Goal: Task Accomplishment & Management: Manage account settings

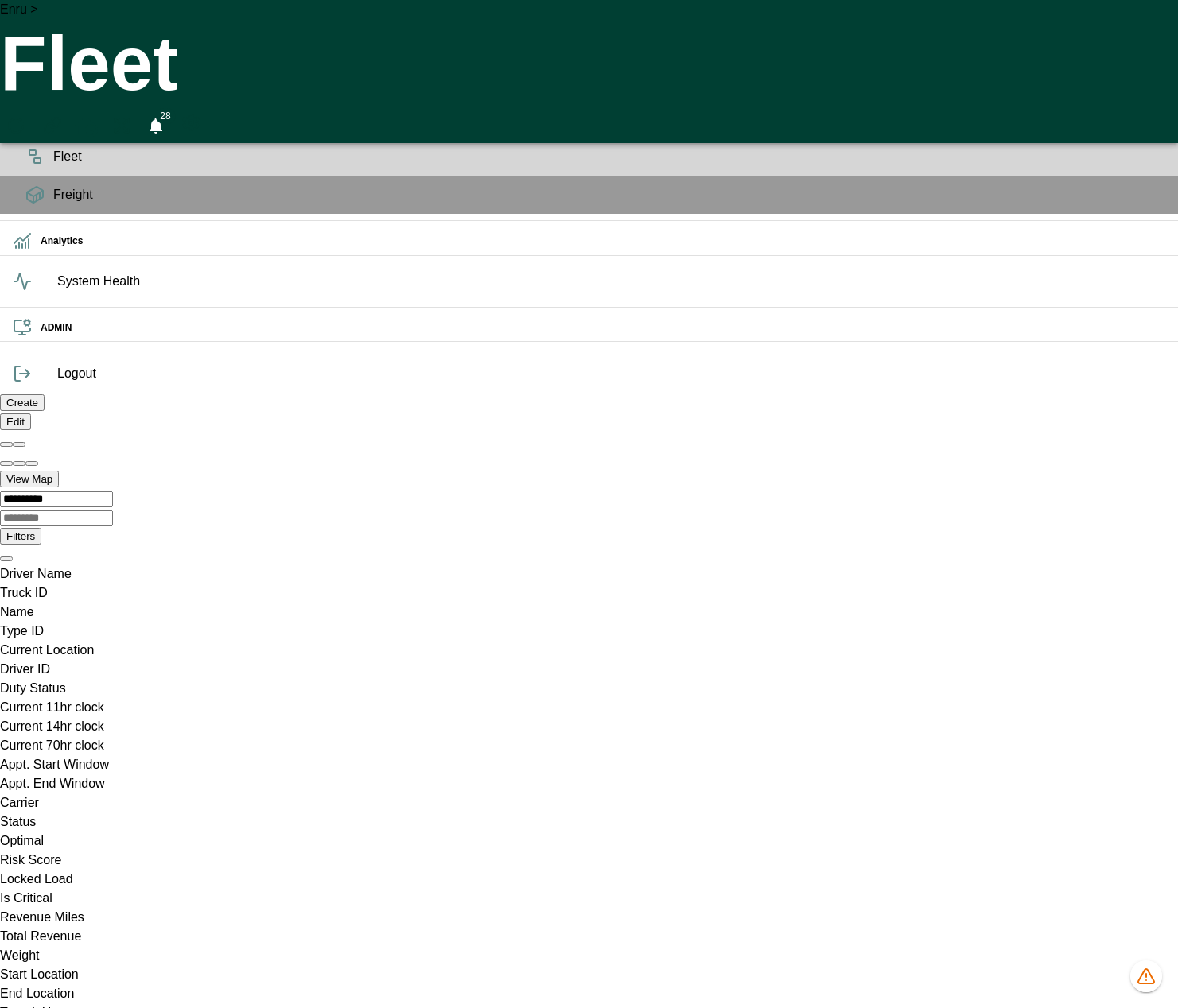
scroll to position [0, 31714]
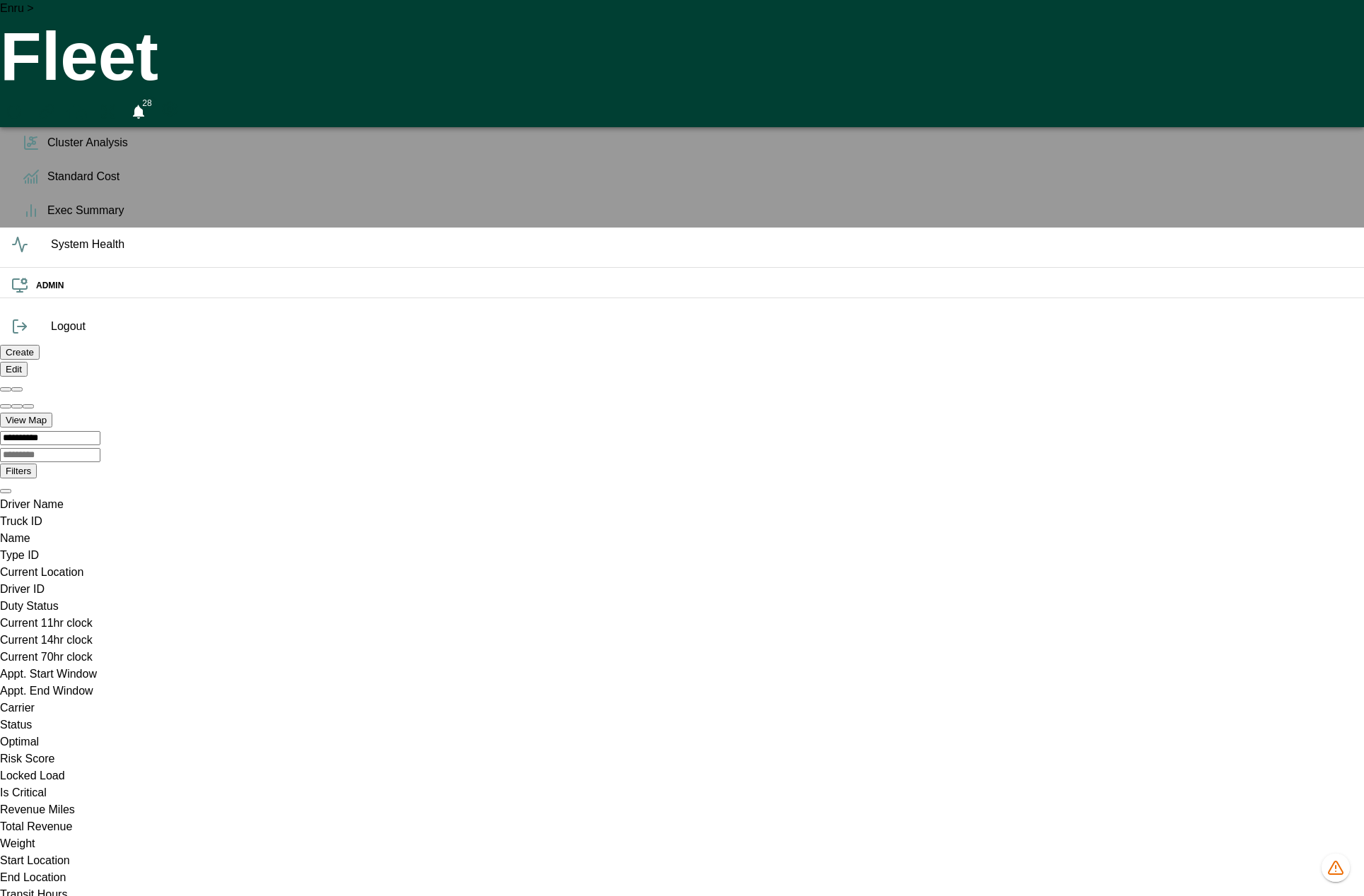
scroll to position [0, 28016]
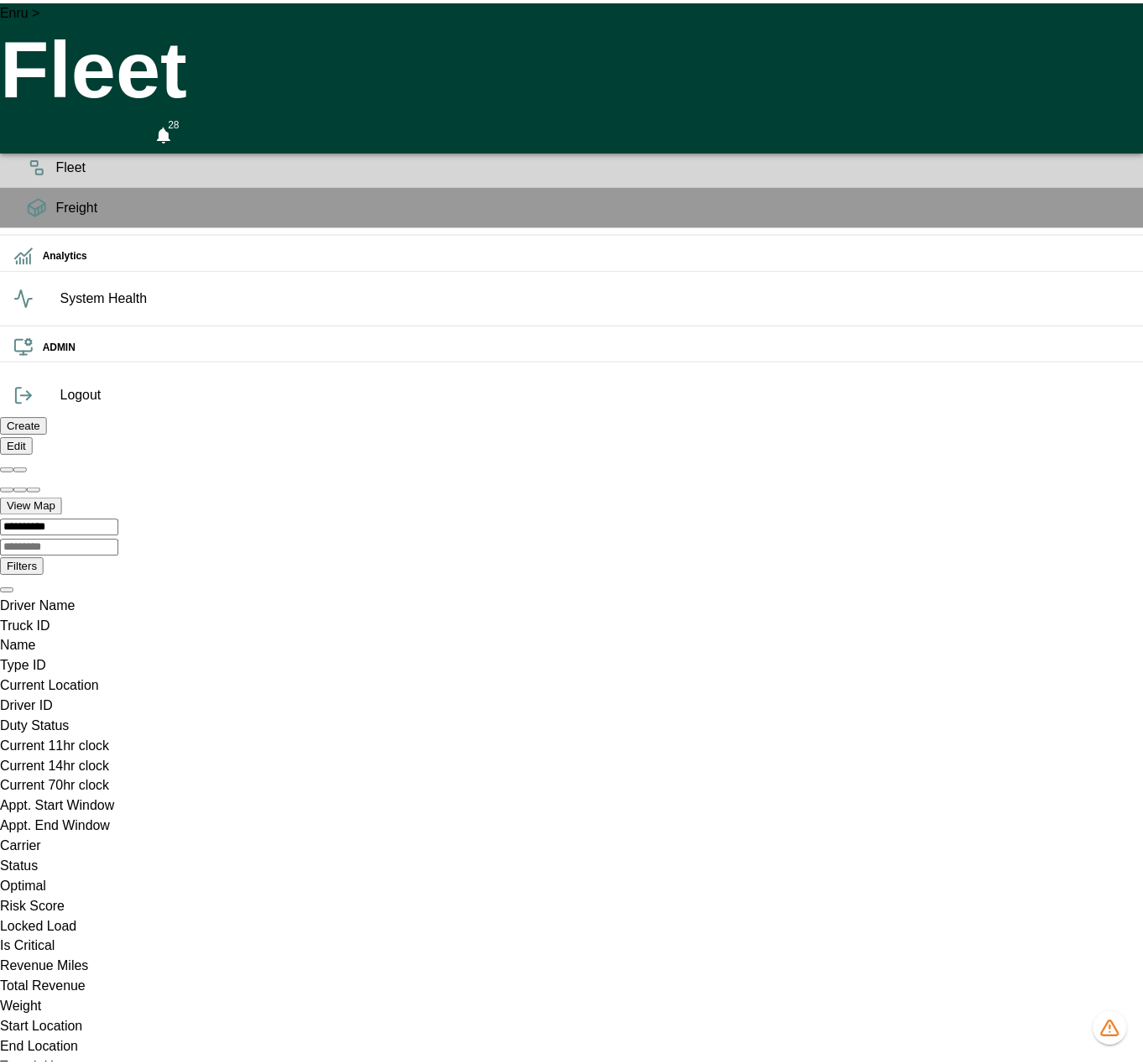
scroll to position [0, 33518]
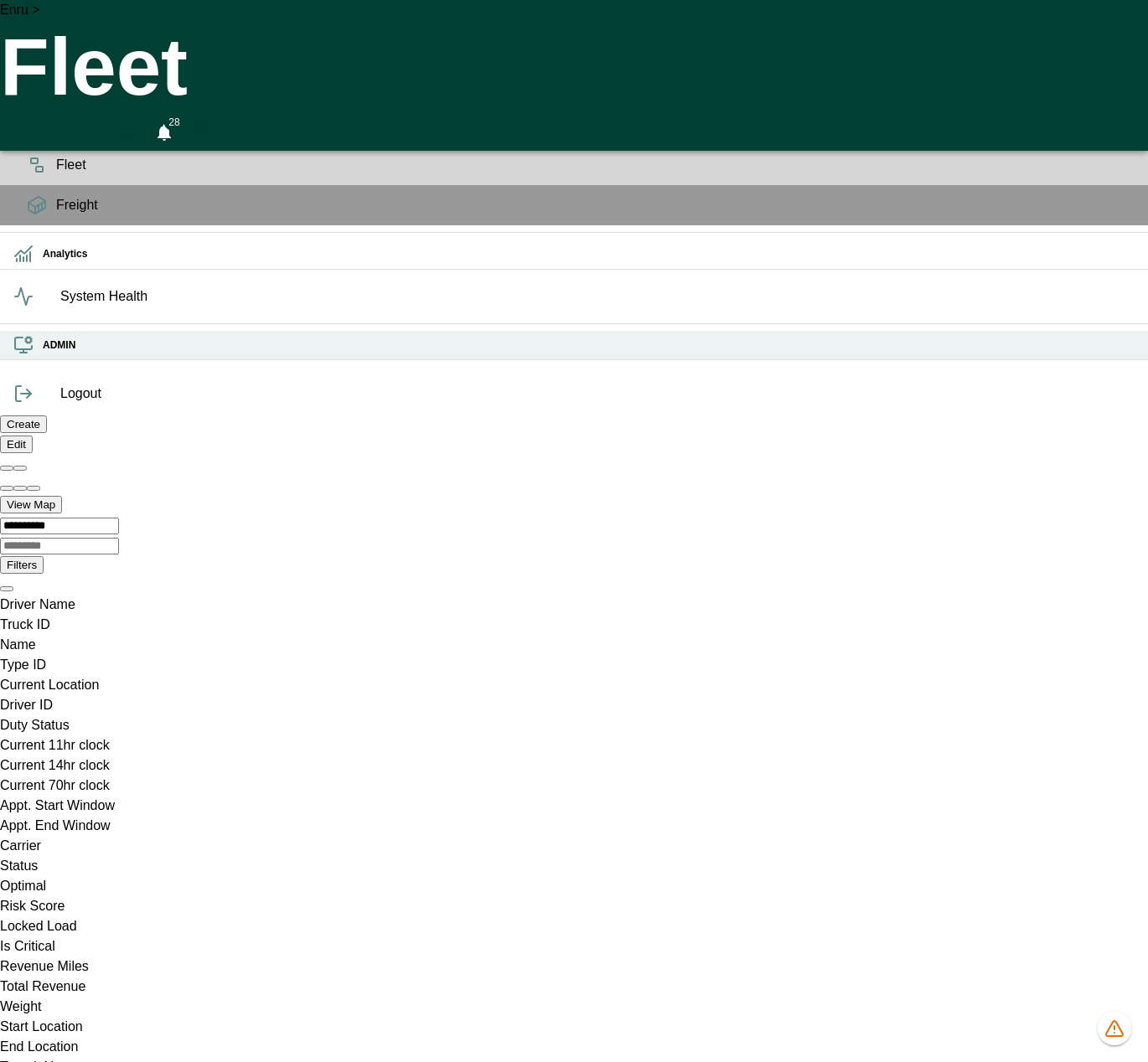
click at [43, 353] on h6 "ADMIN" at bounding box center [588, 346] width 1092 height 16
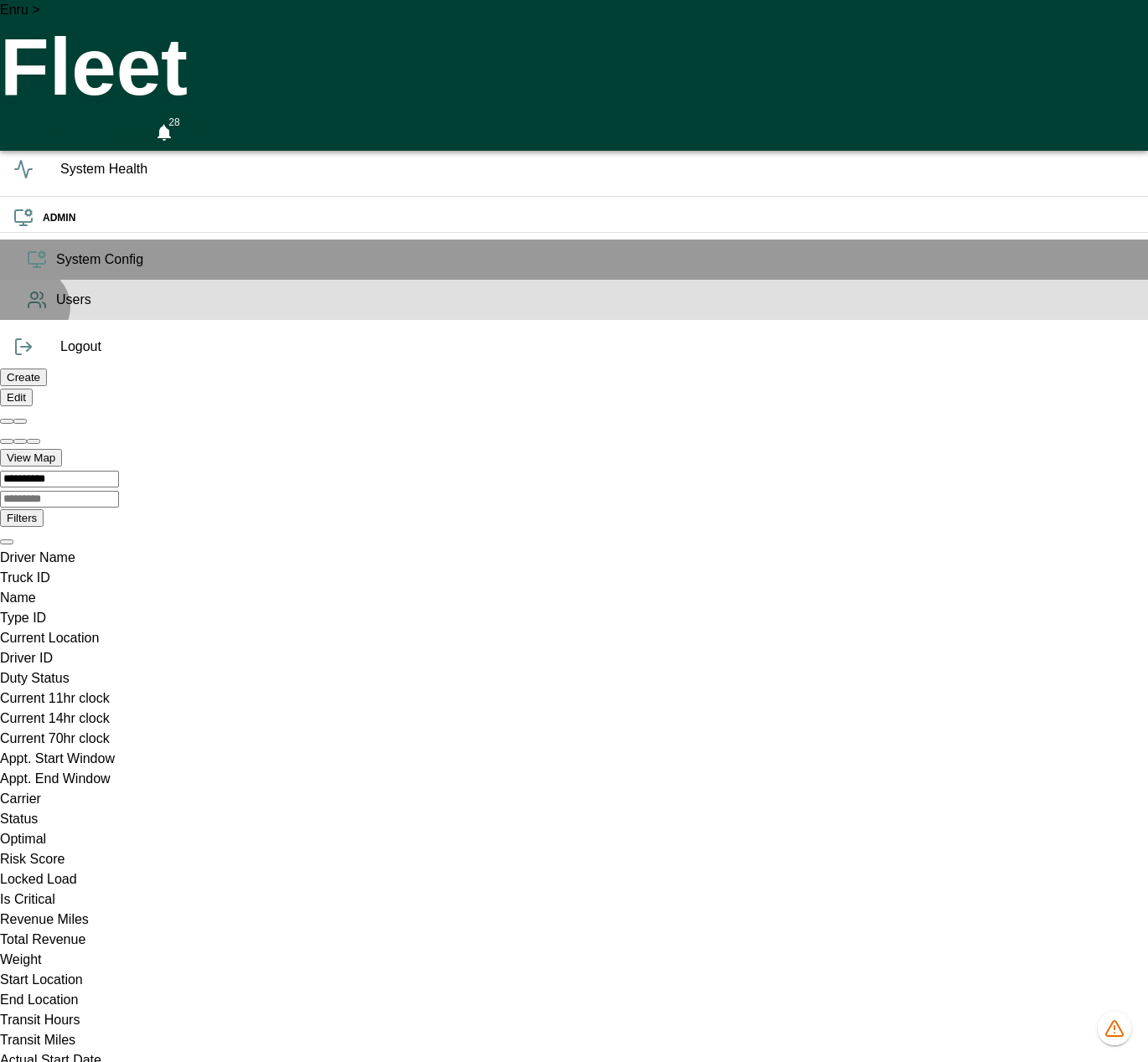
click at [30, 320] on div "Users" at bounding box center [574, 300] width 1148 height 40
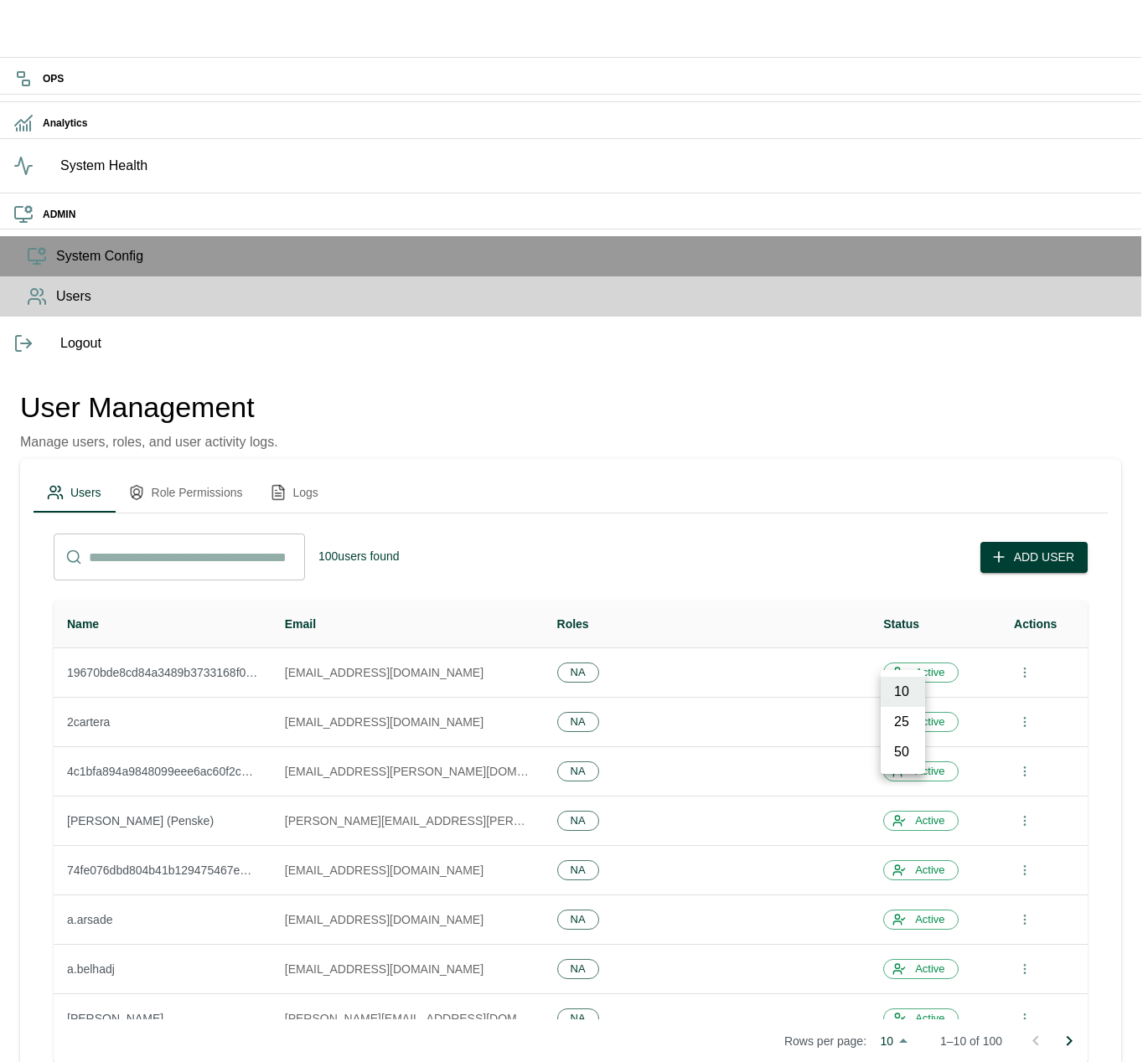
click at [908, 659] on body "OPS Analytics System Health ADMIN System Config Users Logout User Management Ma…" at bounding box center [574, 713] width 1148 height 1433
click at [907, 756] on li "50" at bounding box center [902, 752] width 44 height 30
type input "**"
click at [250, 472] on button "Role Permissions" at bounding box center [185, 492] width 142 height 40
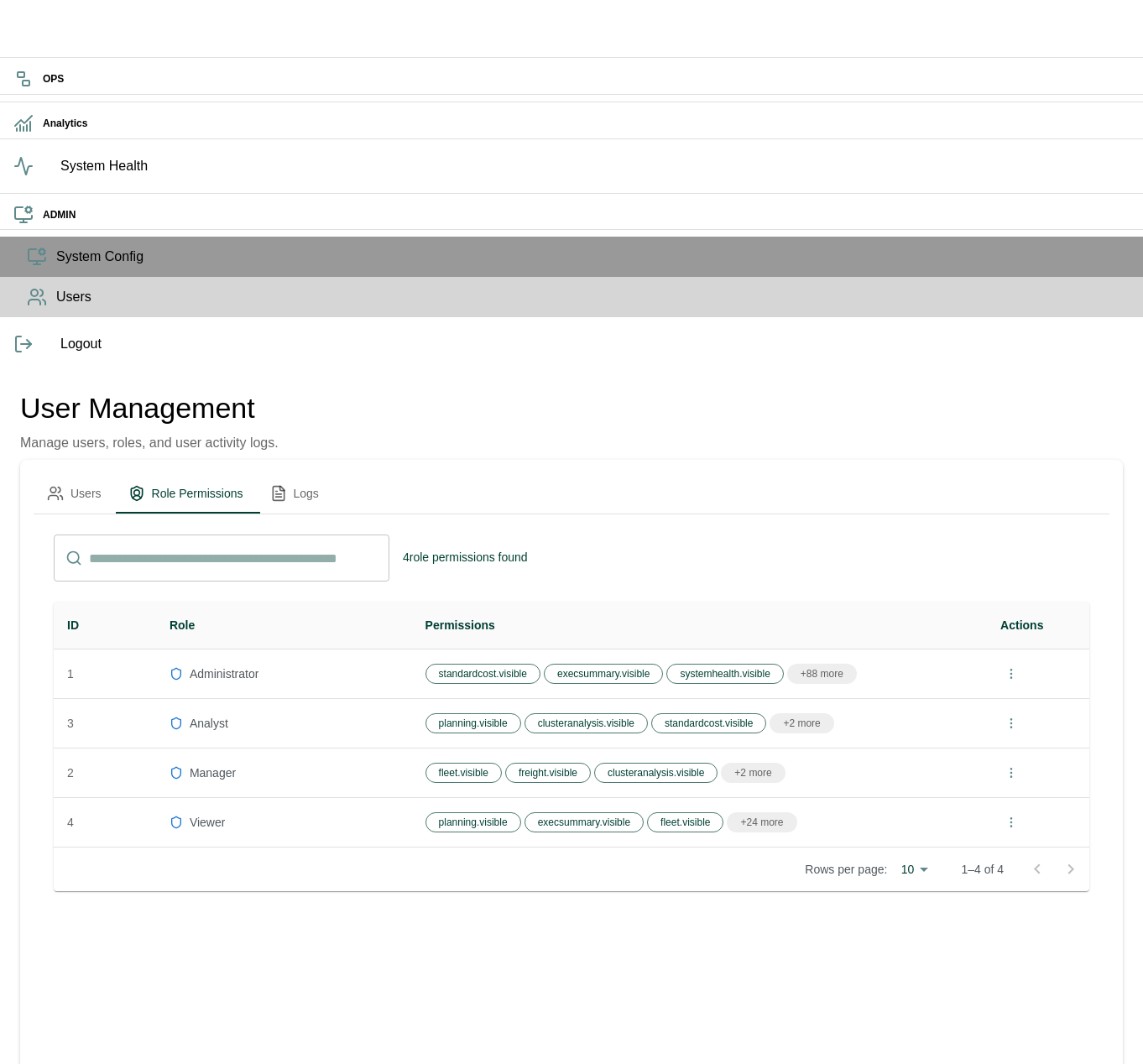
click at [332, 473] on button "Logs" at bounding box center [294, 493] width 76 height 40
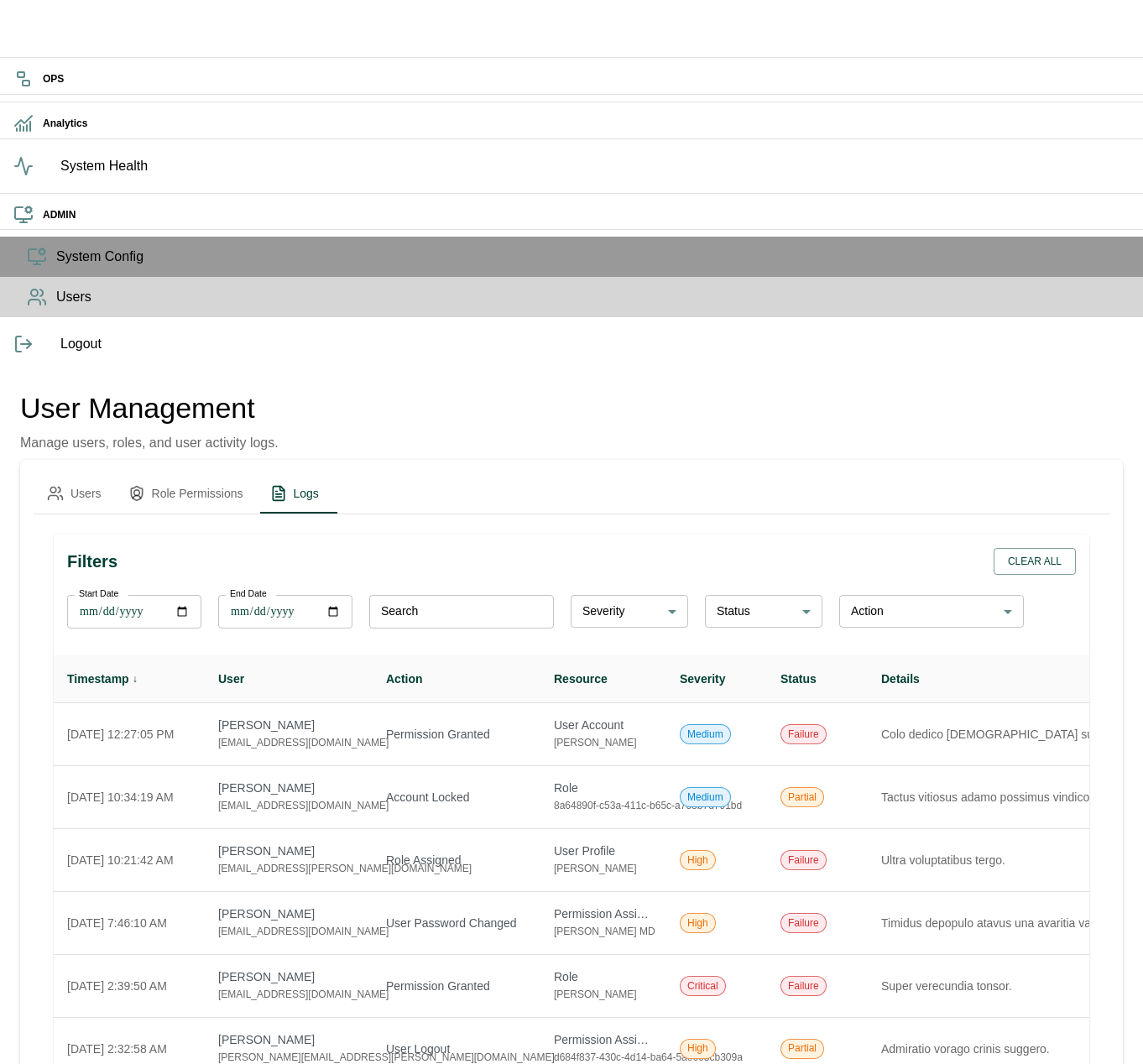
click at [115, 473] on button "Users" at bounding box center [75, 493] width 82 height 40
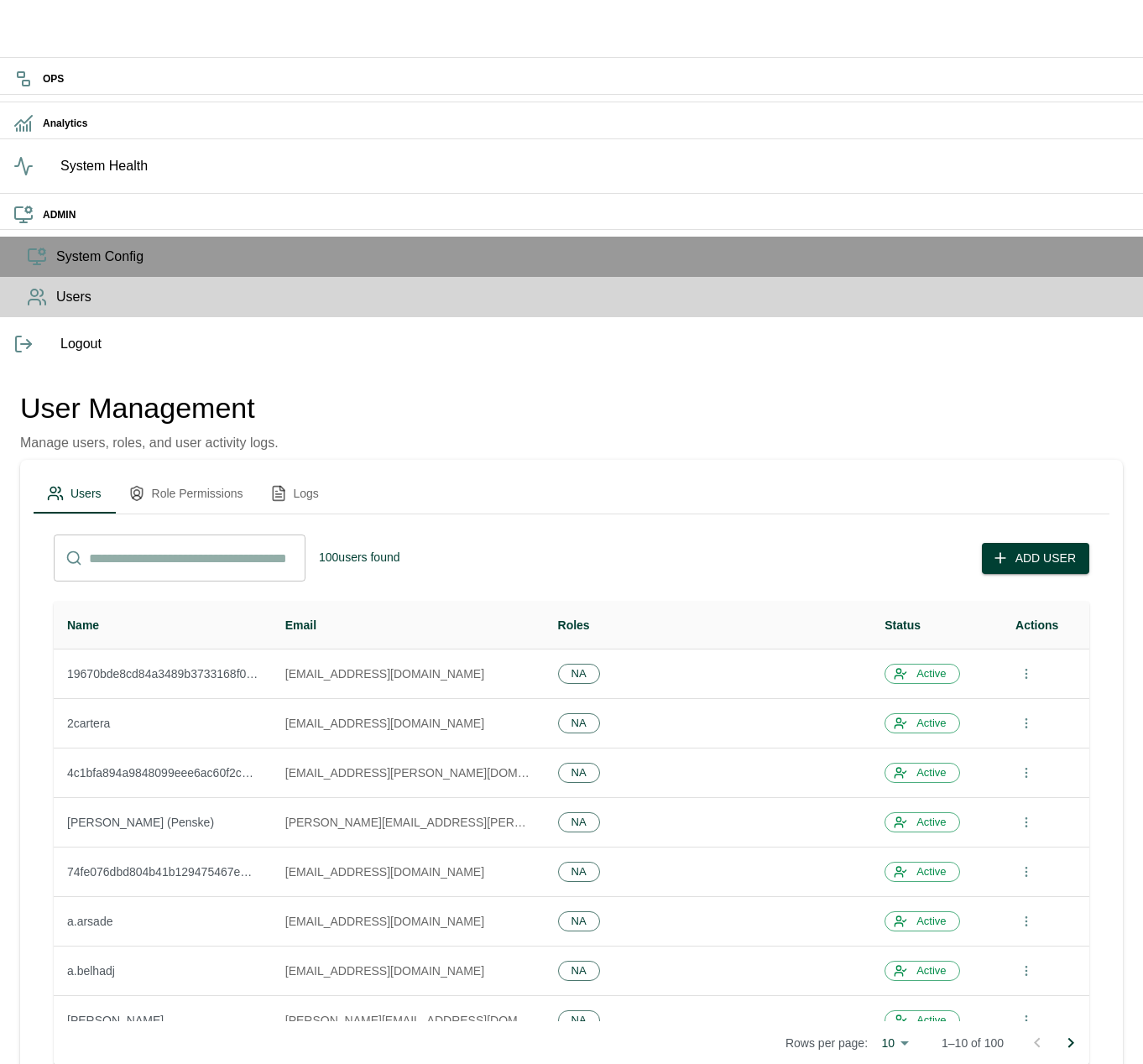
click at [271, 535] on input "text" at bounding box center [197, 559] width 217 height 47
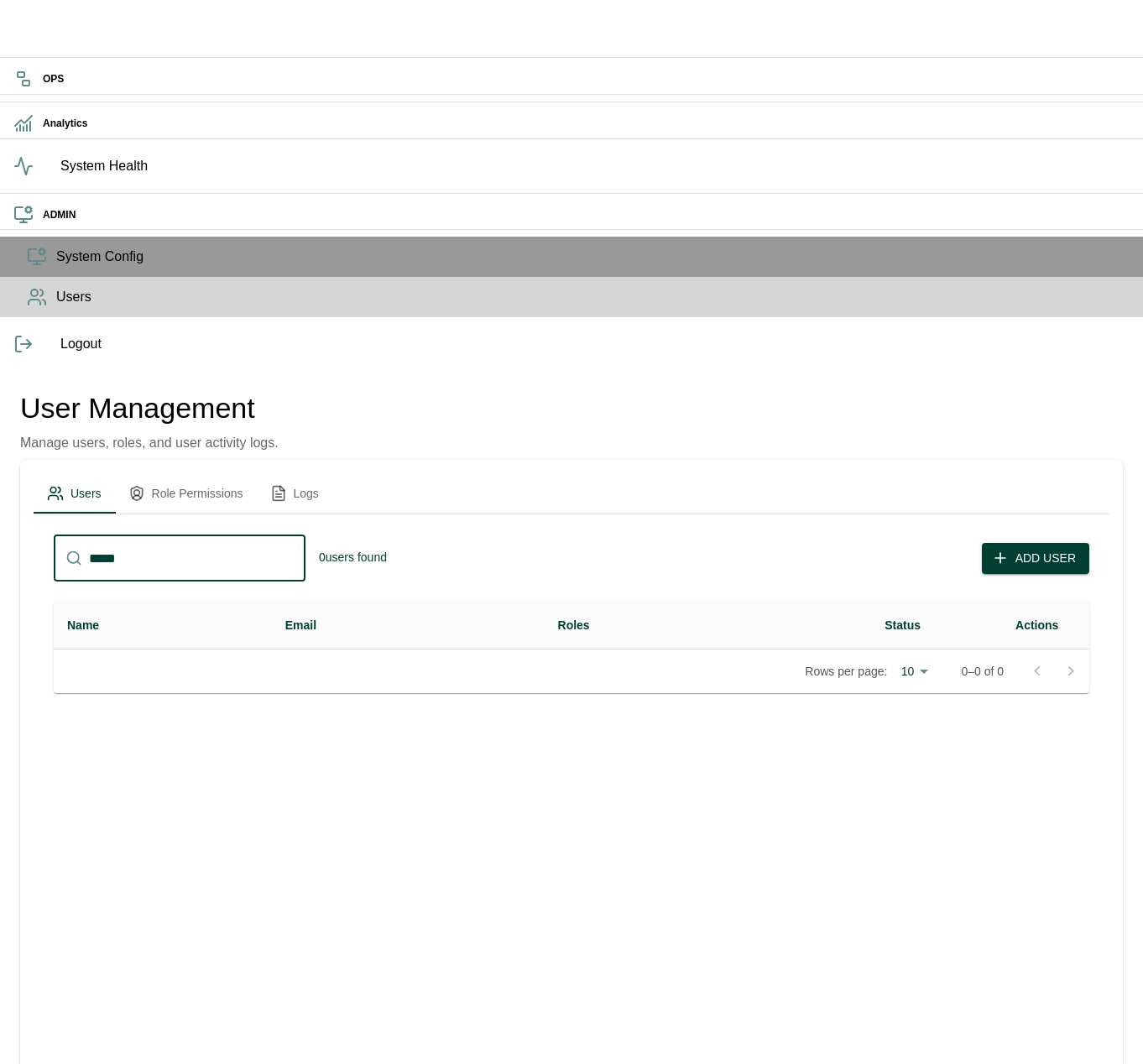
type input "******"
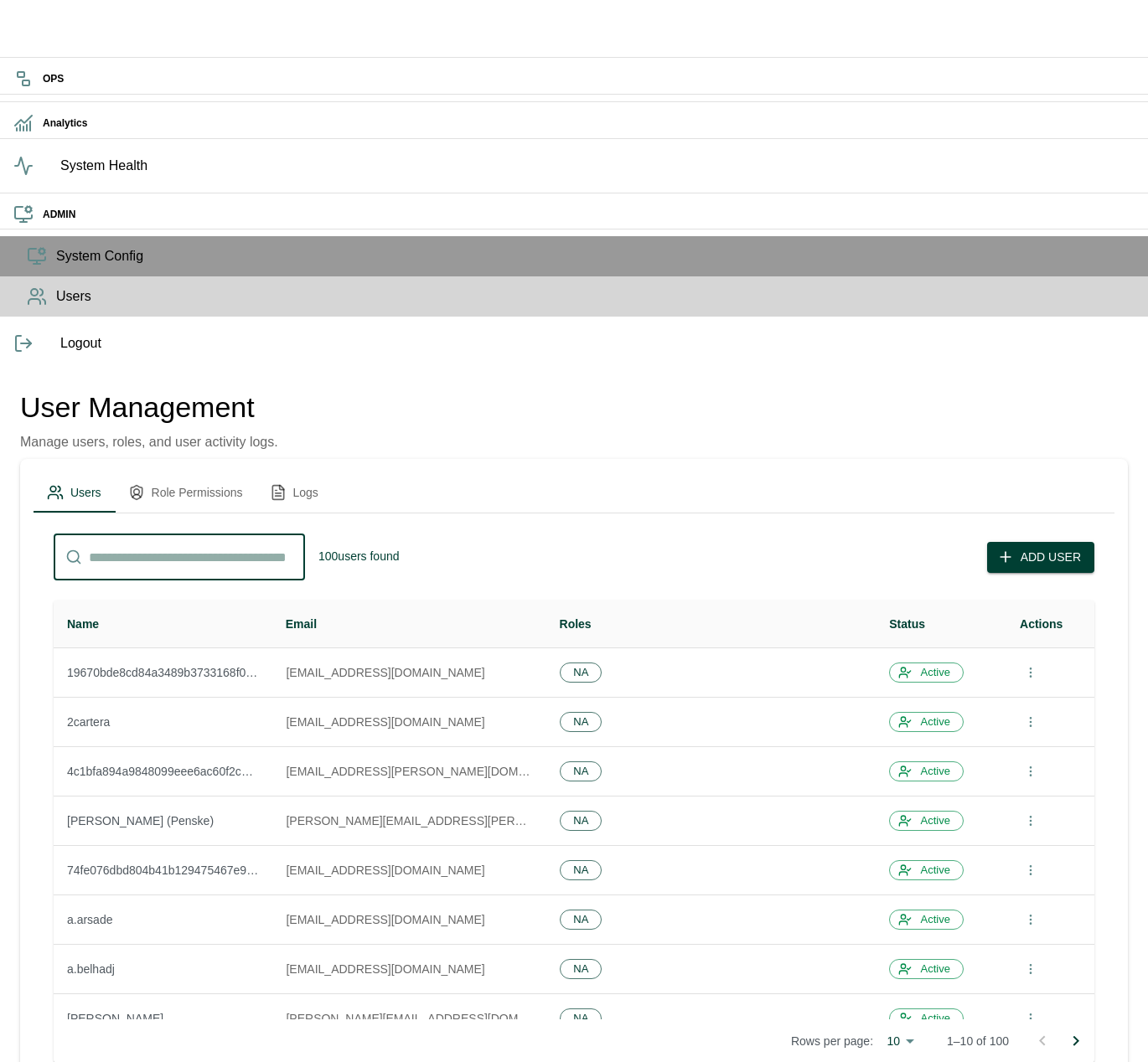
click at [901, 659] on body "OPS Analytics System Health ADMIN System Config Users Logout User Management Ma…" at bounding box center [574, 713] width 1148 height 1433
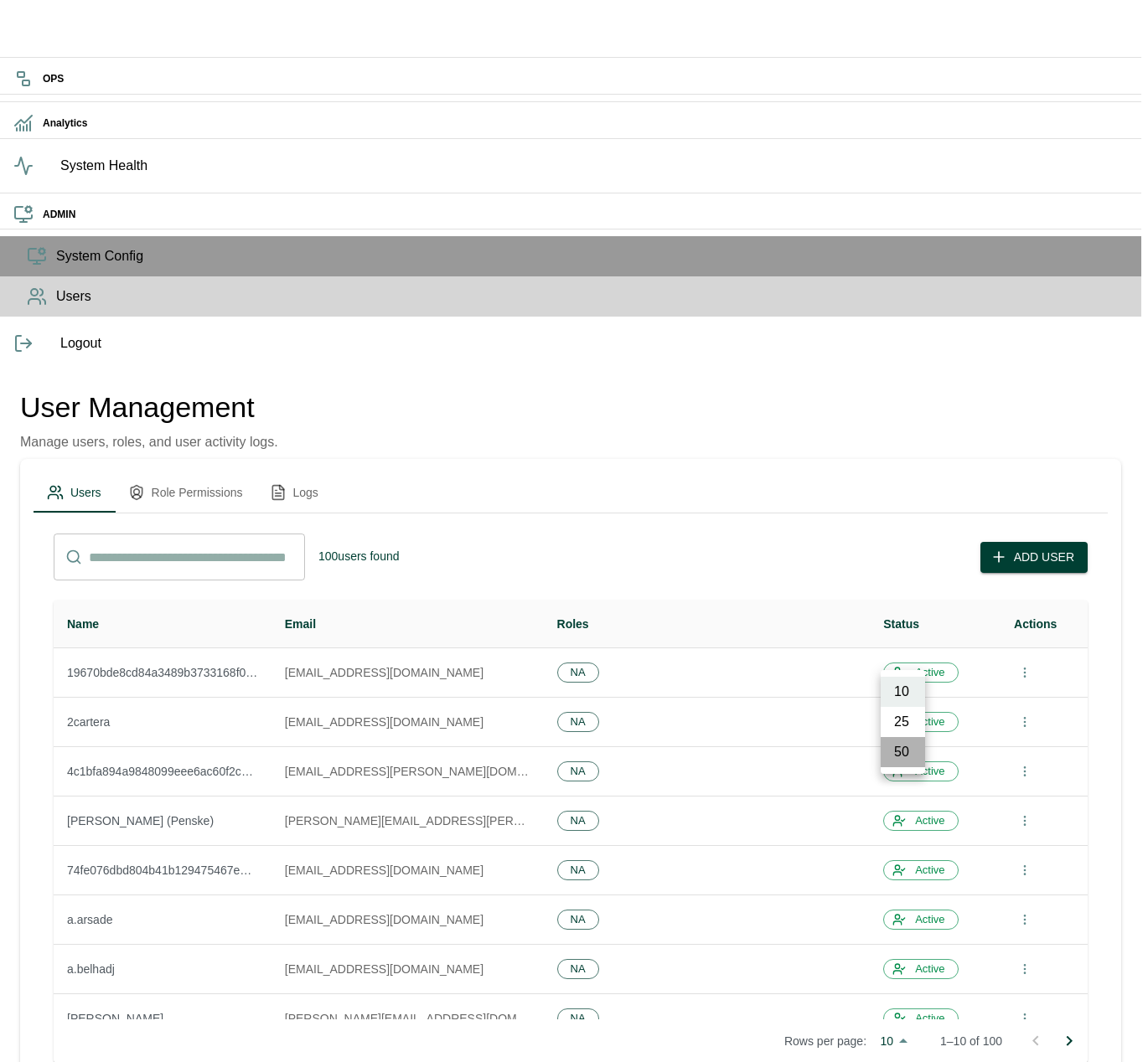
click at [900, 752] on li "50" at bounding box center [902, 752] width 44 height 30
type input "**"
